Goal: Register for event/course

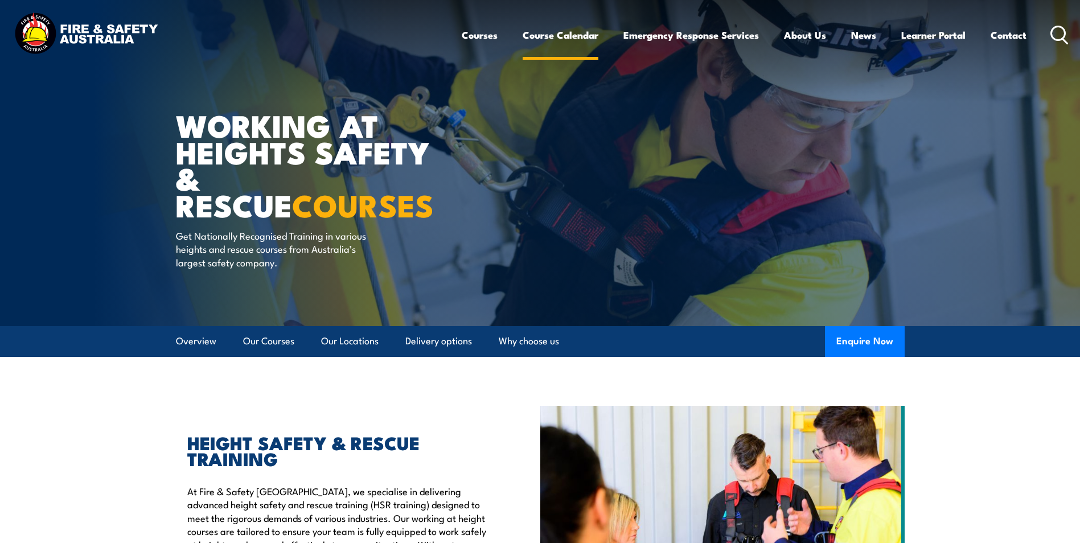
click at [566, 32] on link "Course Calendar" at bounding box center [561, 35] width 76 height 30
